Goal: Task Accomplishment & Management: Manage account settings

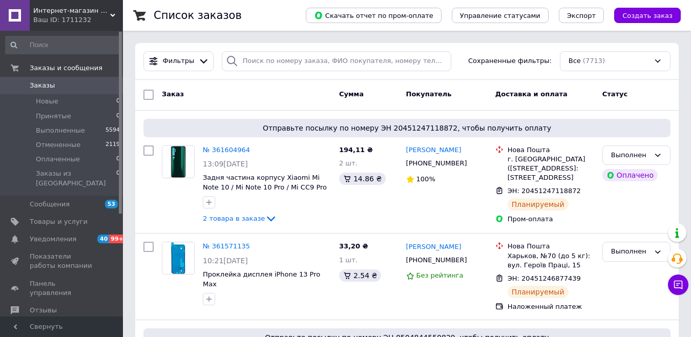
click at [357, 91] on span "Сумма" at bounding box center [351, 94] width 25 height 8
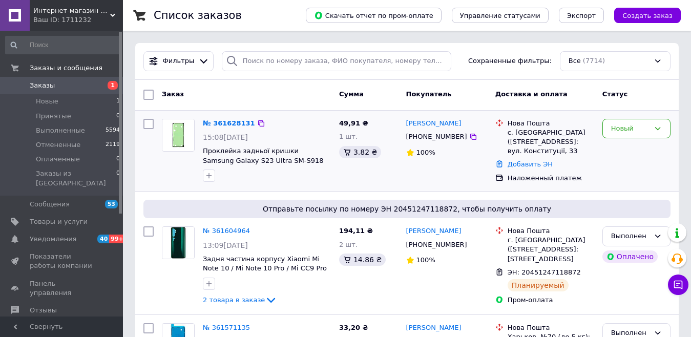
click at [197, 149] on div "№ 361628131 15:08, 12.09.2025 Проклейка задньої кришки Samsung Galaxy S23 Ultra…" at bounding box center [246, 151] width 177 height 72
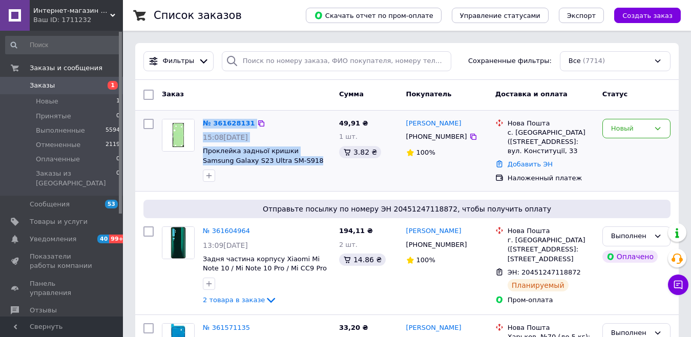
click at [277, 165] on span "Проклейка задньої кришки Samsung Galaxy S23 Ultra SM-S918" at bounding box center [267, 155] width 128 height 19
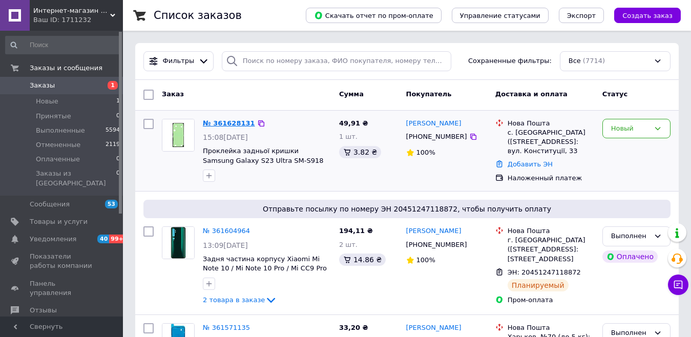
click at [229, 127] on link "№ 361628131" at bounding box center [229, 123] width 52 height 8
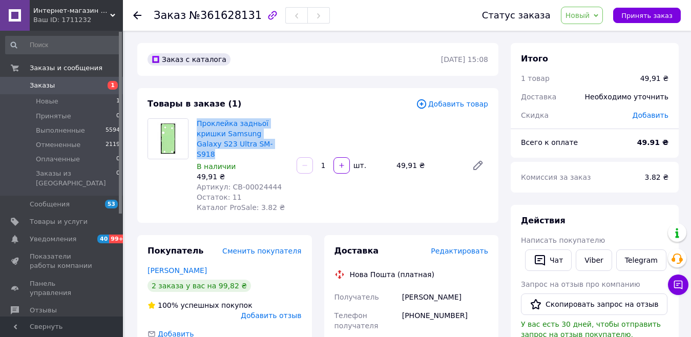
drag, startPoint x: 236, startPoint y: 143, endPoint x: 196, endPoint y: 121, distance: 45.6
click at [196, 121] on div "Проклейка задньої кришки Samsung Galaxy S23 Ultra SM-S918 В наличии 49,91 ₴ Арт…" at bounding box center [243, 165] width 100 height 98
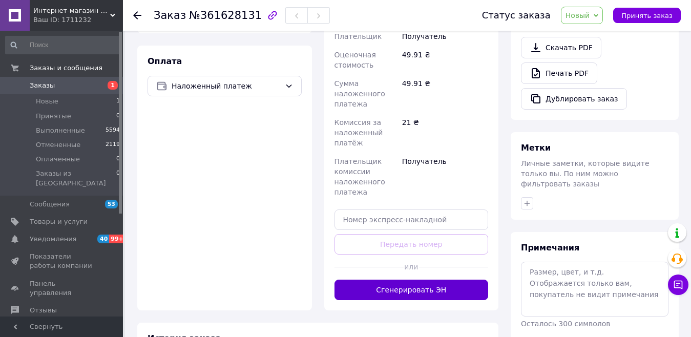
scroll to position [359, 0]
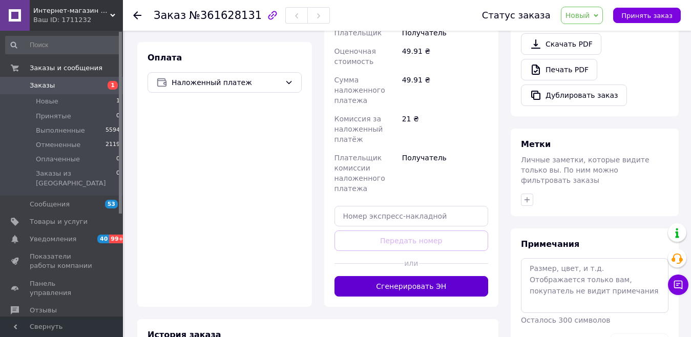
click at [416, 276] on button "Сгенерировать ЭН" at bounding box center [411, 286] width 154 height 20
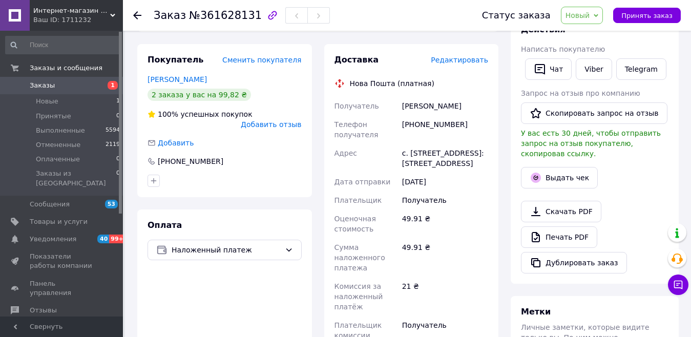
scroll to position [154, 0]
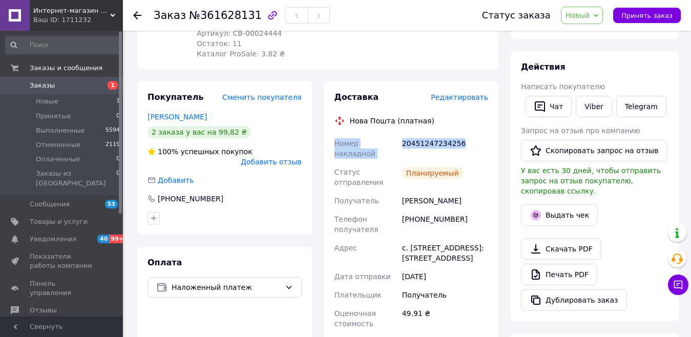
drag, startPoint x: 334, startPoint y: 133, endPoint x: 480, endPoint y: 127, distance: 146.6
click at [480, 134] on div "Номер накладной 20451247234256 Статус отправления Планируемый Получатель Трусов…" at bounding box center [411, 311] width 158 height 354
copy div "Номер накладной 20451247234256"
click at [600, 14] on span "Новый" at bounding box center [582, 15] width 43 height 17
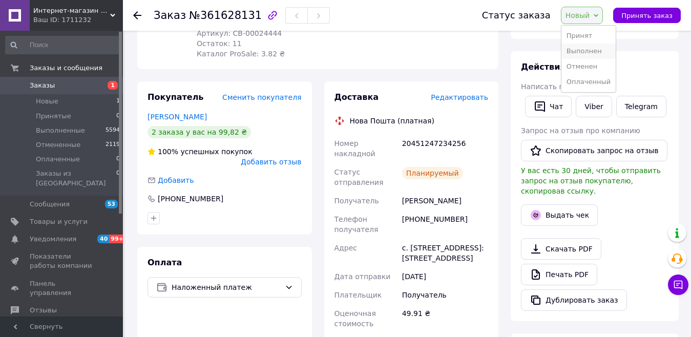
click at [601, 51] on li "Выполнен" at bounding box center [588, 51] width 54 height 15
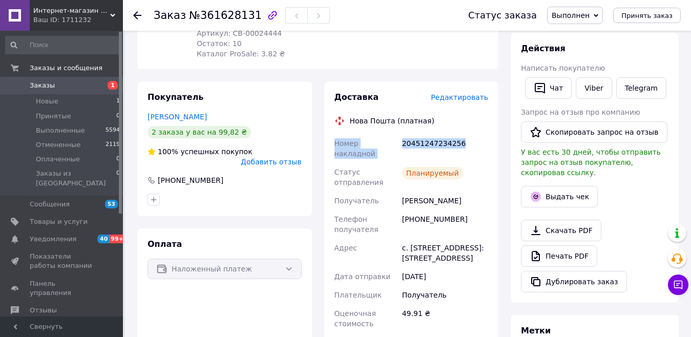
drag, startPoint x: 466, startPoint y: 135, endPoint x: 331, endPoint y: 132, distance: 134.7
click at [331, 132] on div "Доставка Редактировать Нова Пошта (платная) Номер накладной 20451247234256 Стат…" at bounding box center [411, 304] width 175 height 446
copy div "Номер накладной 20451247234256"
click at [597, 86] on link "Viber" at bounding box center [594, 88] width 36 height 22
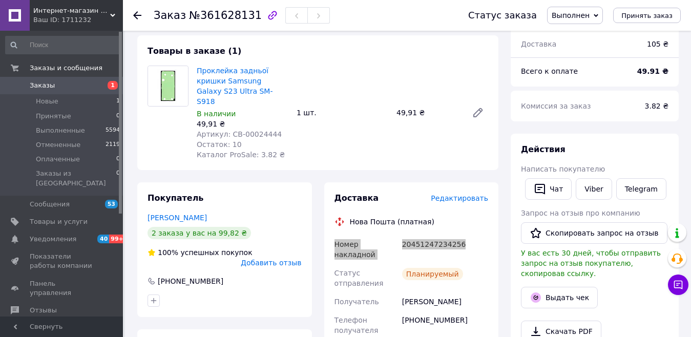
scroll to position [51, 0]
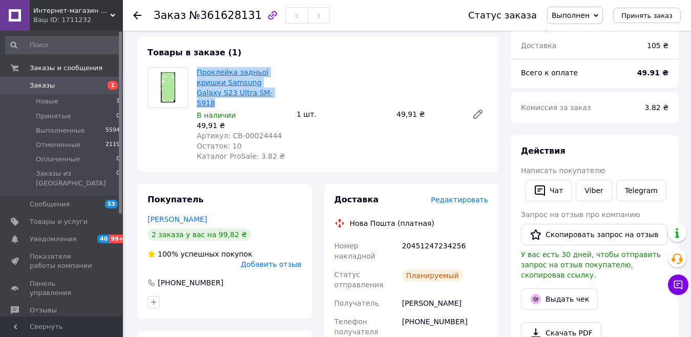
drag, startPoint x: 231, startPoint y: 92, endPoint x: 197, endPoint y: 72, distance: 39.7
click at [197, 72] on span "Проклейка задньої кришки Samsung Galaxy S23 Ultra SM-S918" at bounding box center [243, 87] width 92 height 41
copy link "Проклейка задньої кришки Samsung Galaxy S23 Ultra SM-S918"
click at [48, 84] on span "Заказы" at bounding box center [42, 85] width 25 height 9
